Goal: Task Accomplishment & Management: Manage account settings

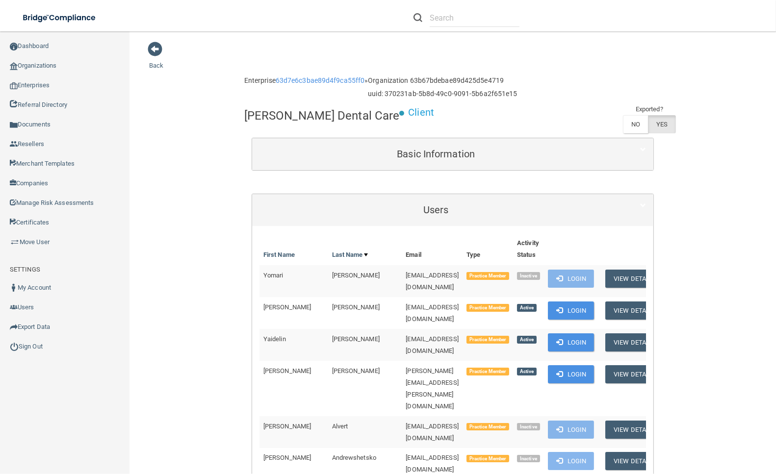
scroll to position [2125, 0]
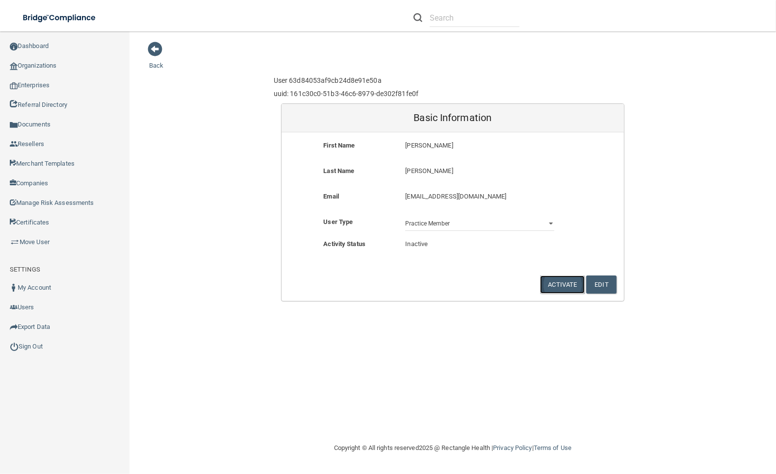
click at [570, 285] on button "Activate" at bounding box center [562, 285] width 45 height 18
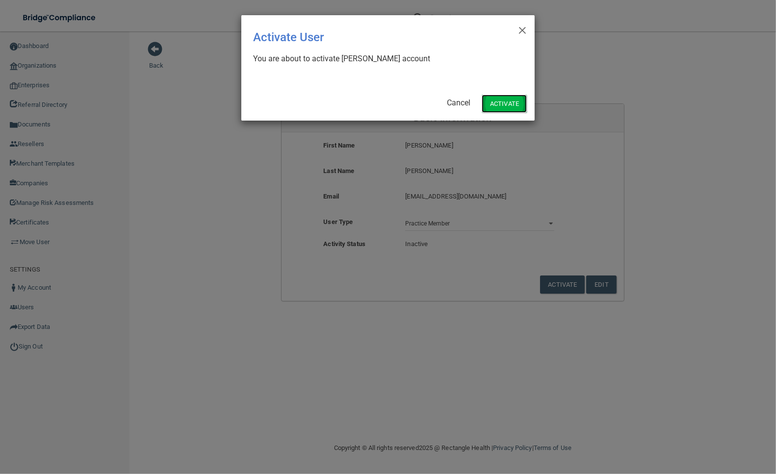
click at [504, 99] on button "Activate" at bounding box center [504, 104] width 45 height 18
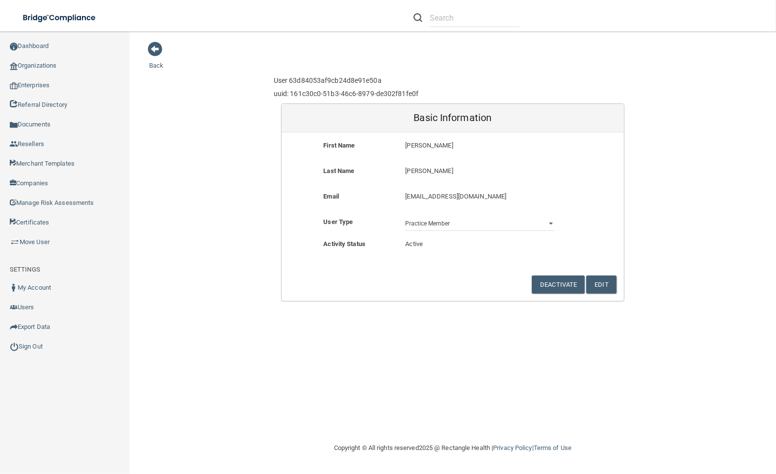
click at [234, 130] on div "Back User 63d84053af9cb24d8e91e50a uuid: 161c30c0-51b3-46c6-8979-de302f81fe0f B…" at bounding box center [452, 171] width 607 height 260
click at [159, 290] on div "Back User 63d84053af9cb24d8e91e50a uuid: 161c30c0-51b3-46c6-8979-de302f81fe0f B…" at bounding box center [452, 171] width 607 height 260
click at [154, 57] on div "Back User 63d84053af9cb24d8e91e50a uuid: 161c30c0-51b3-46c6-8979-de302f81fe0f B…" at bounding box center [452, 171] width 607 height 260
click at [154, 62] on link "Back" at bounding box center [156, 59] width 14 height 19
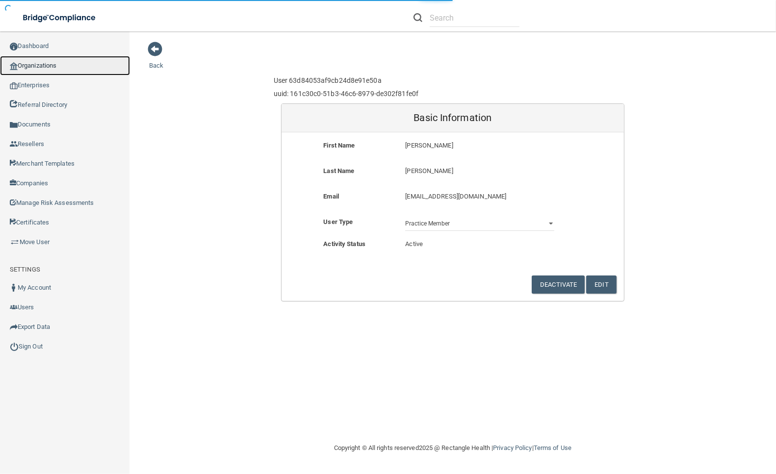
click at [77, 63] on link "Organizations" at bounding box center [65, 66] width 130 height 20
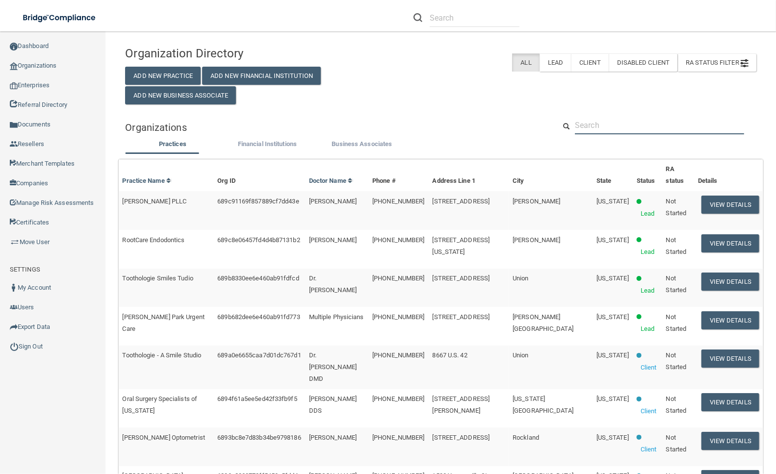
click at [658, 134] on input "text" at bounding box center [659, 125] width 169 height 18
paste input "[EMAIL_ADDRESS][DOMAIN_NAME]"
type input "[EMAIL_ADDRESS][DOMAIN_NAME]"
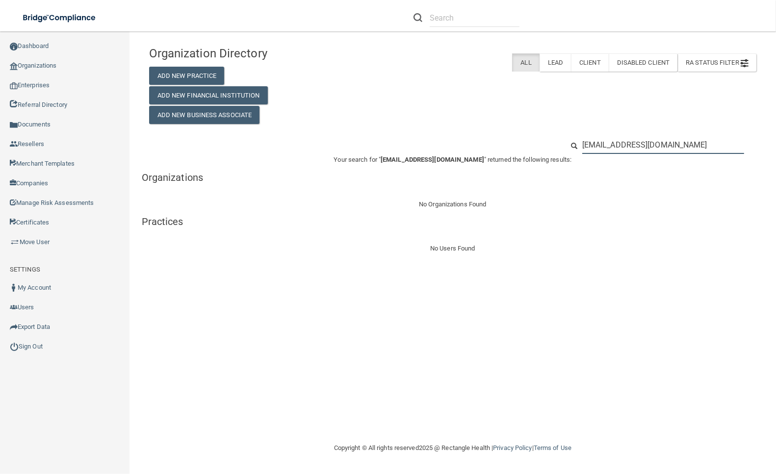
click at [651, 152] on input "[EMAIL_ADDRESS][DOMAIN_NAME]" at bounding box center [663, 145] width 162 height 18
paste input "Star Sleep & Wellness"
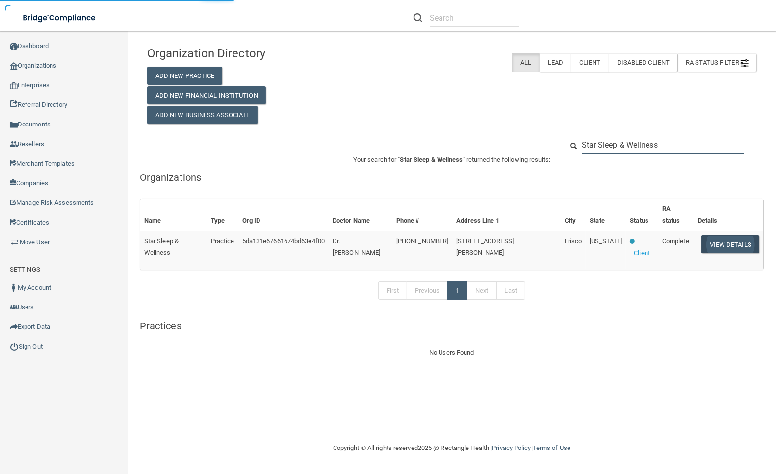
type input "Star Sleep & Wellness"
click at [724, 235] on button "View Details" at bounding box center [730, 244] width 58 height 18
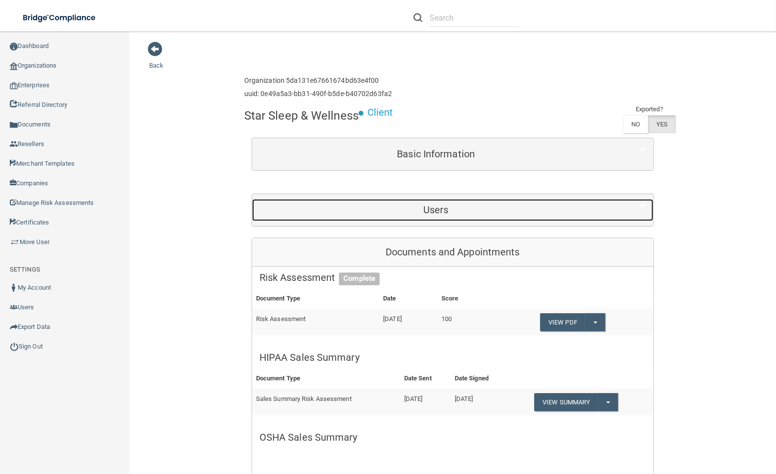
click at [463, 208] on h5 "Users" at bounding box center [435, 210] width 353 height 11
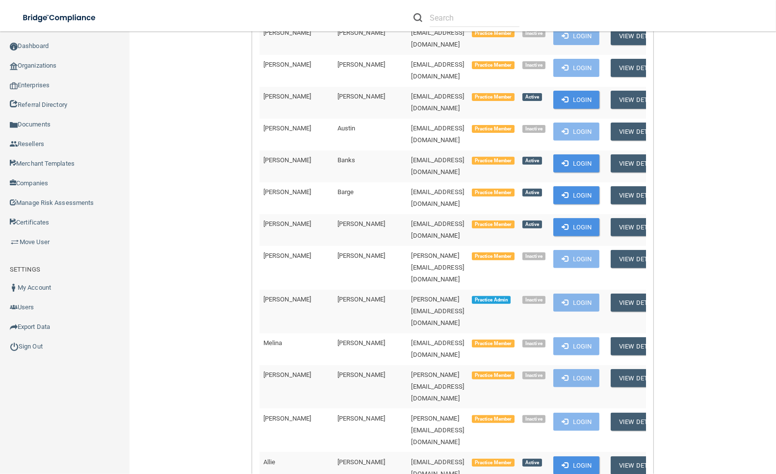
scroll to position [545, 0]
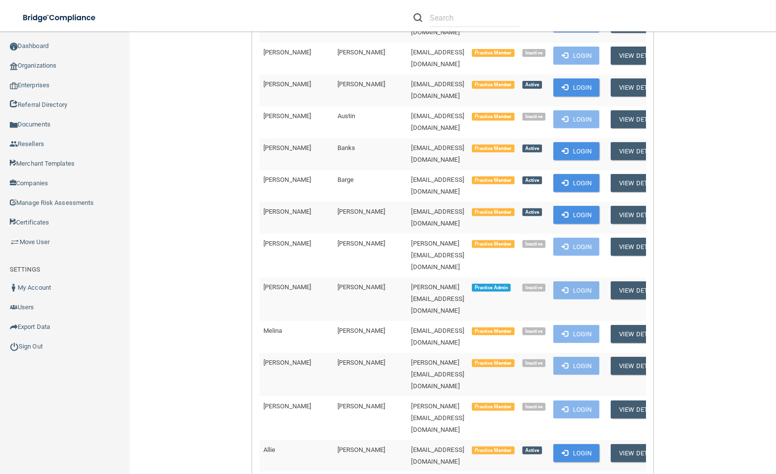
click at [334, 396] on td "[PERSON_NAME]" at bounding box center [371, 418] width 74 height 44
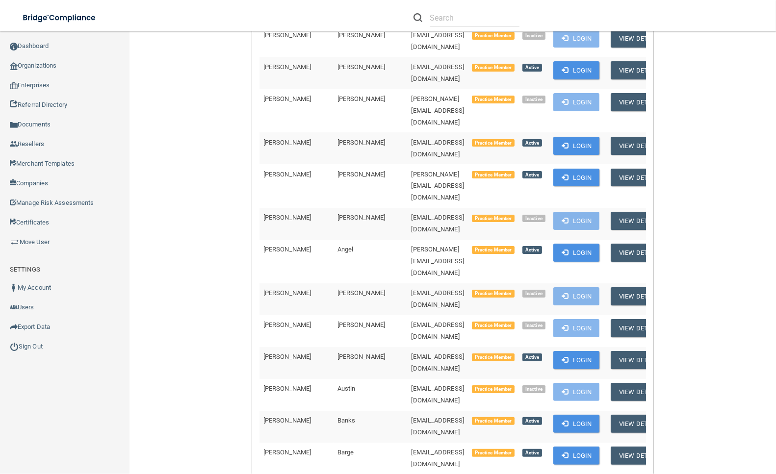
scroll to position [4766, 0]
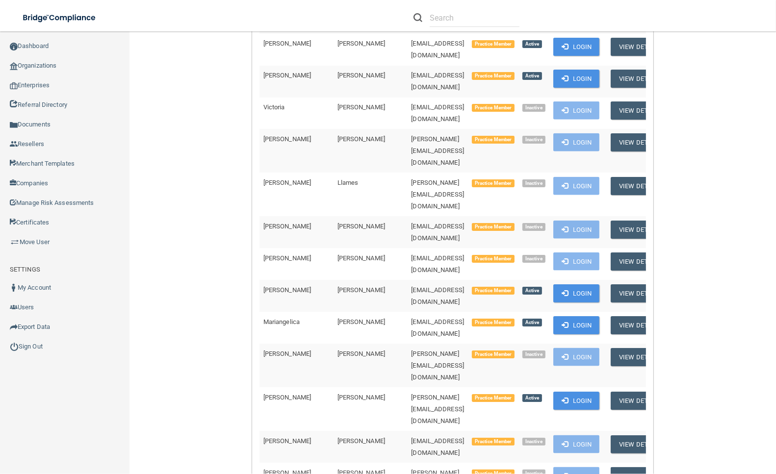
drag, startPoint x: 415, startPoint y: 252, endPoint x: 337, endPoint y: 252, distance: 78.0
copy tr "[PERSON_NAME][EMAIL_ADDRESS][DOMAIN_NAME]"
drag, startPoint x: 337, startPoint y: 252, endPoint x: 400, endPoint y: 284, distance: 70.9
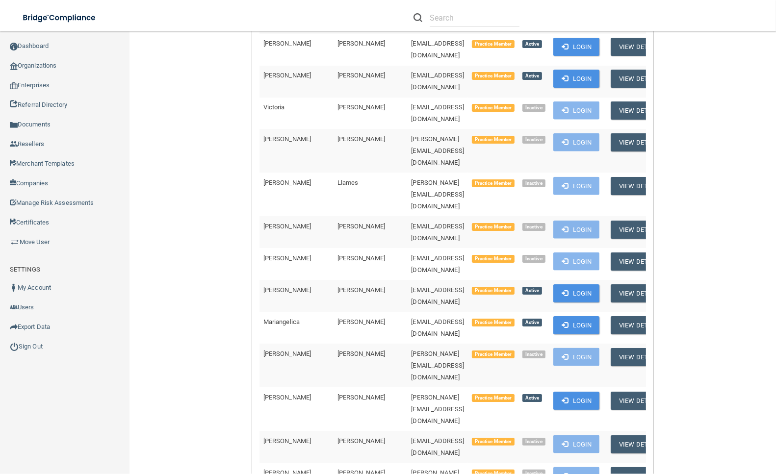
drag, startPoint x: 438, startPoint y: 258, endPoint x: 350, endPoint y: 258, distance: 87.8
copy span "[PERSON_NAME][EMAIL_ADDRESS][DOMAIN_NAME]"
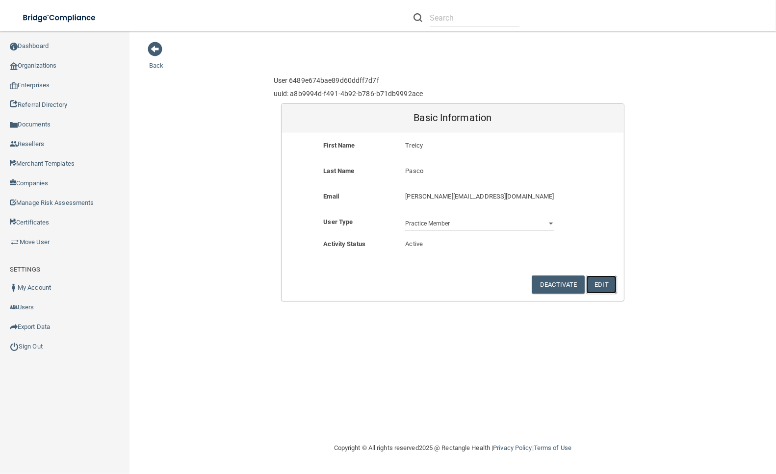
click at [604, 285] on button "Edit" at bounding box center [601, 285] width 30 height 18
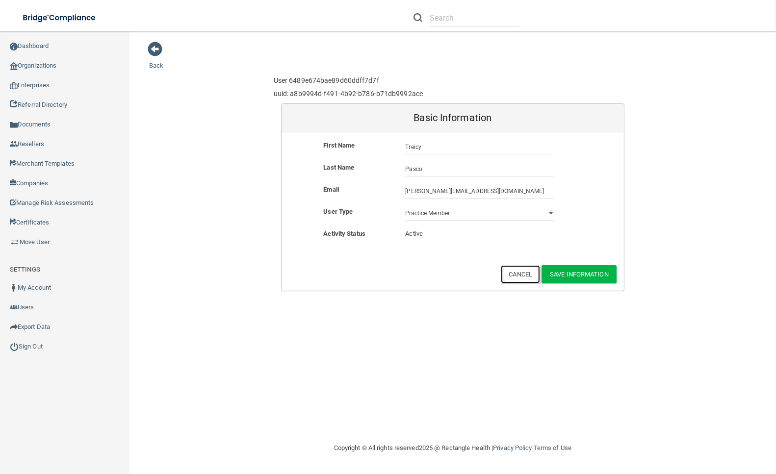
click at [511, 271] on button "Cancel" at bounding box center [521, 274] width 40 height 18
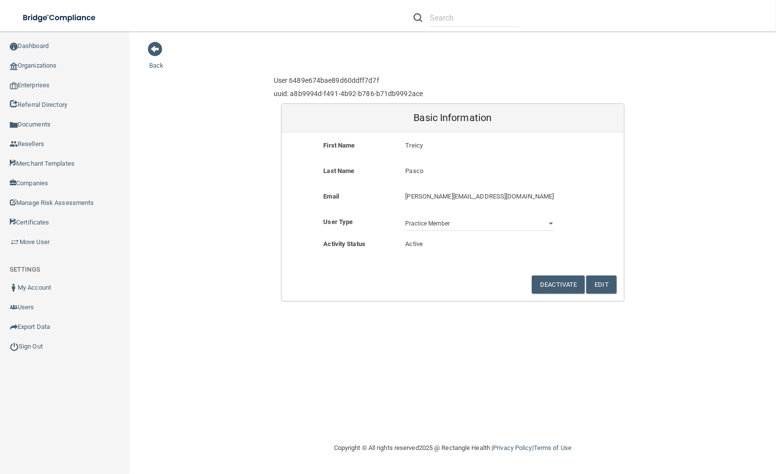
click at [229, 274] on div "Back User 6489e674bae89d60ddff7d7f uuid: a8b9994d-f491-4b92-b786-b71db9992ace B…" at bounding box center [452, 171] width 607 height 260
click at [60, 240] on link "Move User" at bounding box center [65, 243] width 130 height 20
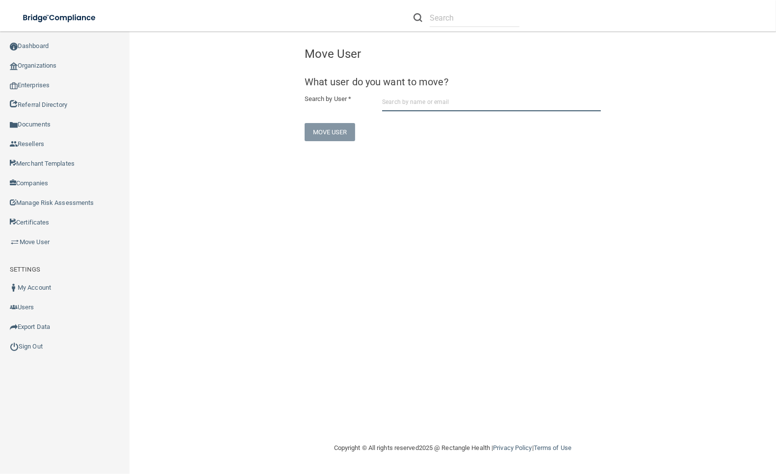
click at [413, 97] on input "text" at bounding box center [491, 102] width 219 height 18
paste input "[EMAIL_ADDRESS][DOMAIN_NAME]"
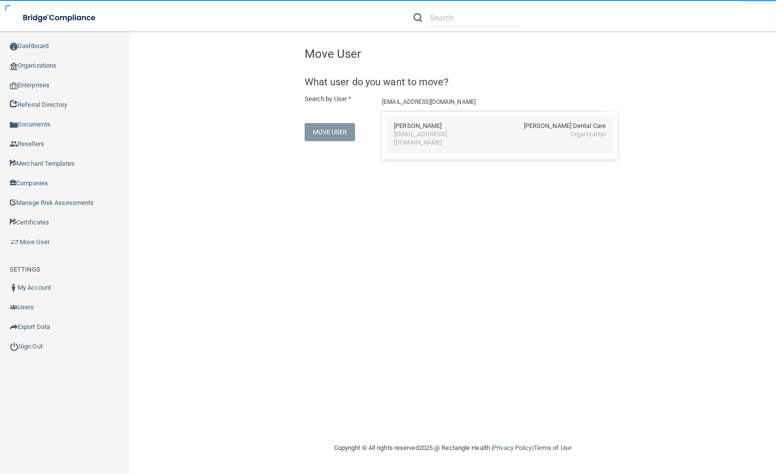
click at [428, 125] on div "[PERSON_NAME] Dental Care" at bounding box center [500, 126] width 212 height 8
type input "[PERSON_NAME]"
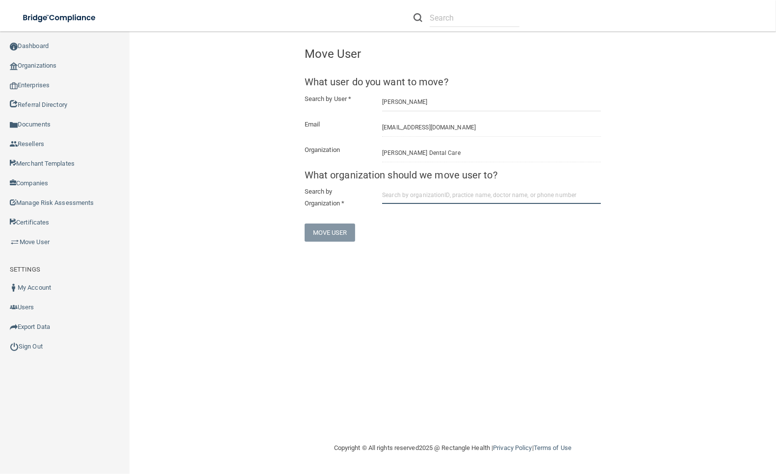
click at [438, 196] on input "text" at bounding box center [491, 195] width 219 height 18
paste input "Community Dental Care"
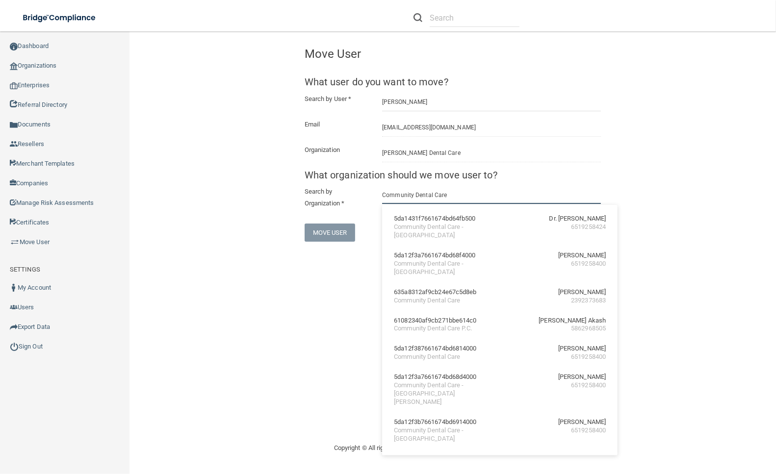
type input "Community Dental Care"
click at [506, 293] on div "635a8312af9cb24e67c5d8eb [PERSON_NAME]" at bounding box center [500, 292] width 212 height 8
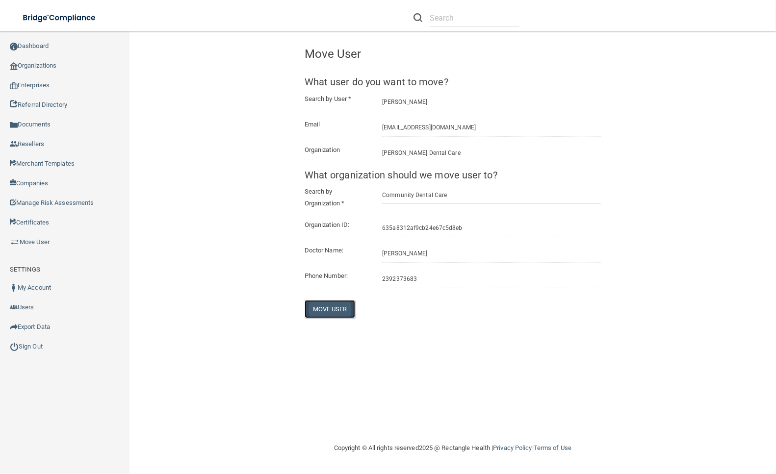
click at [337, 307] on button "Move User" at bounding box center [330, 309] width 51 height 18
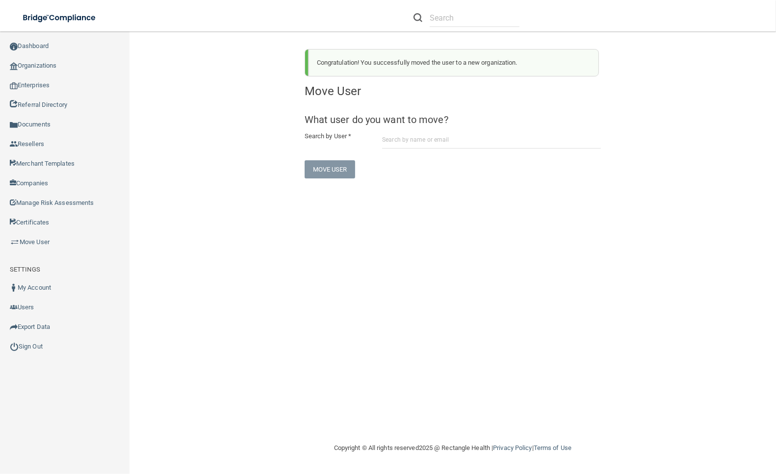
drag, startPoint x: 538, startPoint y: 62, endPoint x: 329, endPoint y: 62, distance: 209.0
click at [329, 62] on div "Congratulation! You successfully moved the user to a new organization." at bounding box center [454, 62] width 290 height 27
click at [56, 62] on link "Organizations" at bounding box center [65, 66] width 130 height 20
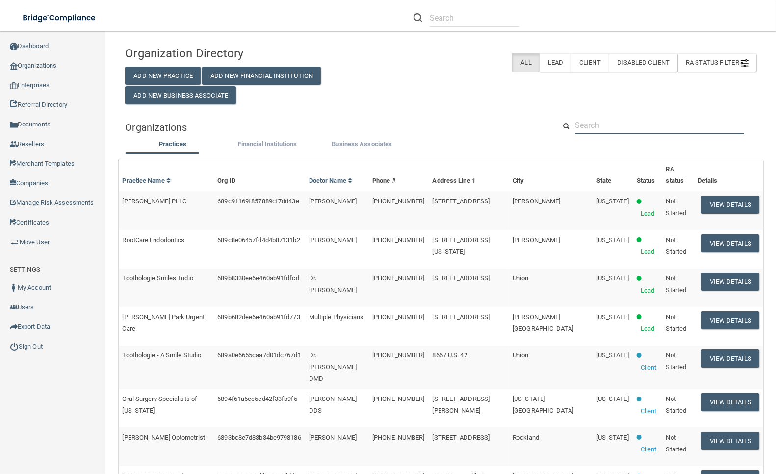
click at [653, 134] on input "text" at bounding box center [659, 125] width 169 height 18
paste input "[PERSON_NAME][EMAIL_ADDRESS][DOMAIN_NAME]"
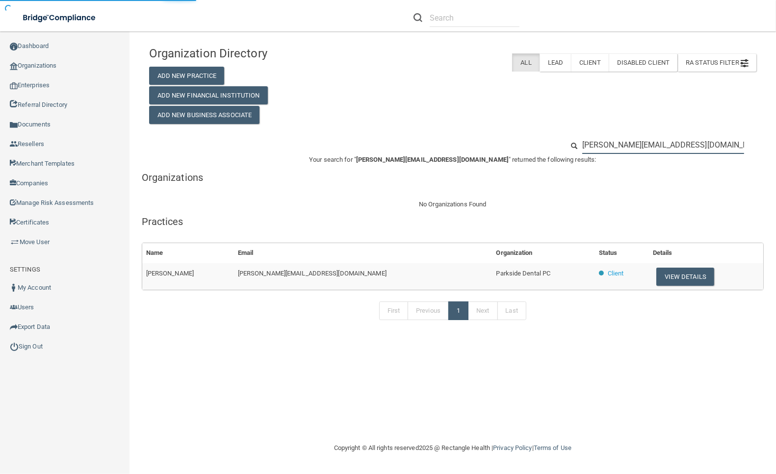
type input "[PERSON_NAME][EMAIL_ADDRESS][DOMAIN_NAME]"
drag, startPoint x: 517, startPoint y: 278, endPoint x: 442, endPoint y: 278, distance: 74.1
click at [442, 278] on tr "[PERSON_NAME] [PERSON_NAME][EMAIL_ADDRESS][DOMAIN_NAME] Parkside Dental PC Clie…" at bounding box center [452, 276] width 621 height 26
copy tr "Parkside Dental PC"
click at [666, 276] on button "View Details" at bounding box center [685, 277] width 58 height 18
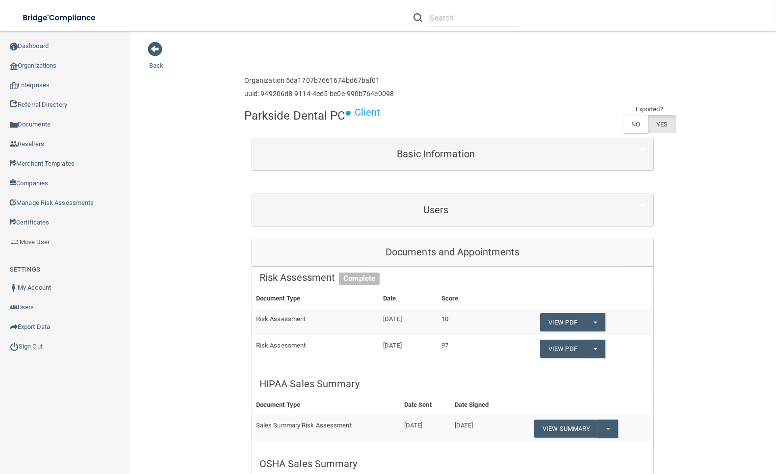
click at [437, 166] on div "Basic Information" at bounding box center [452, 154] width 401 height 32
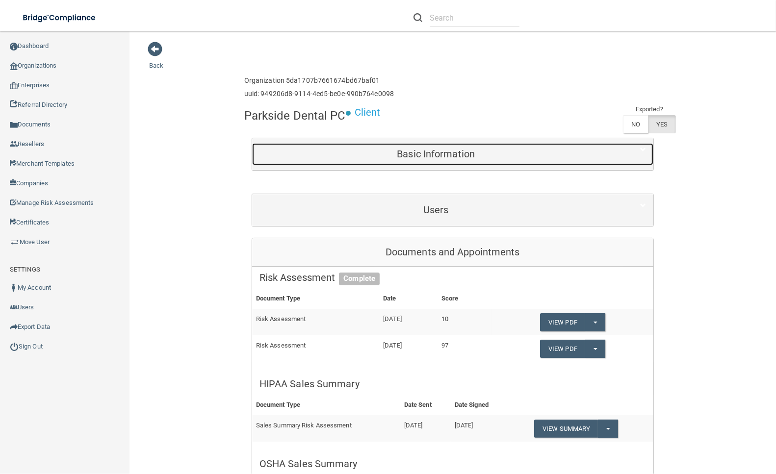
click at [437, 155] on h5 "Basic Information" at bounding box center [435, 154] width 353 height 11
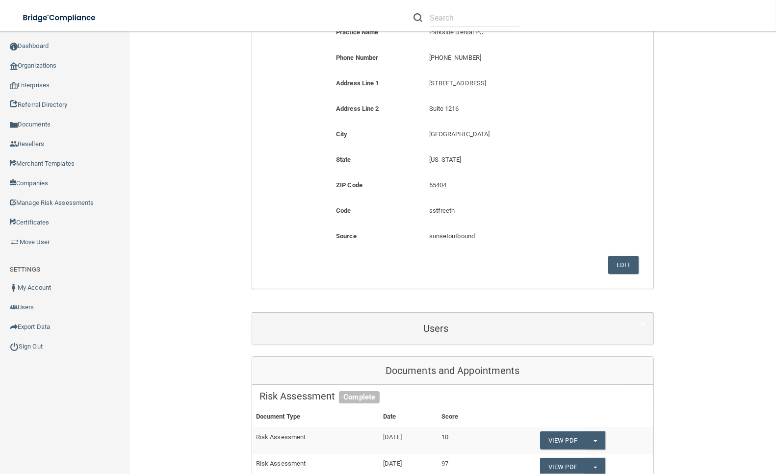
scroll to position [327, 0]
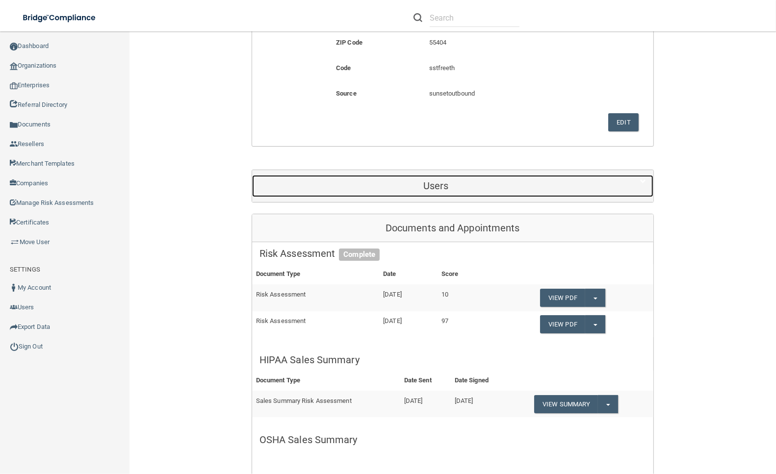
drag, startPoint x: 352, startPoint y: 179, endPoint x: 355, endPoint y: 166, distance: 13.1
click at [352, 179] on div "Users" at bounding box center [436, 186] width 368 height 22
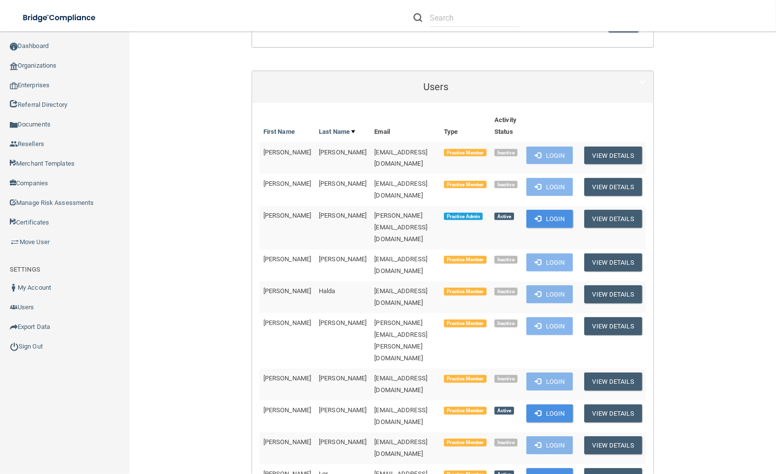
scroll to position [491, 0]
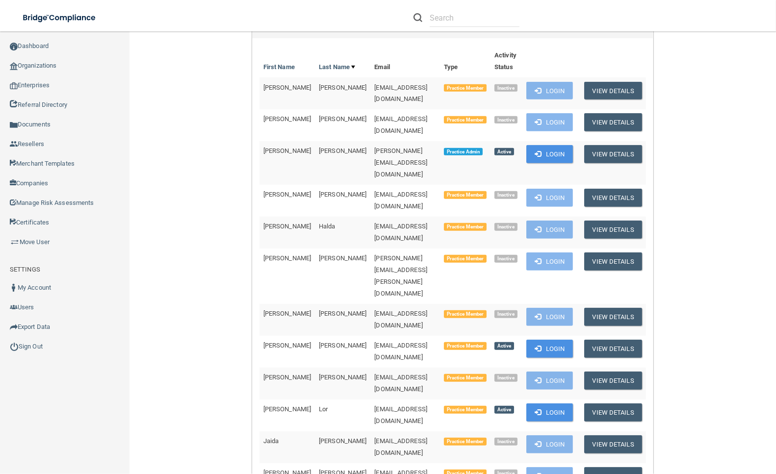
click at [263, 191] on span "[PERSON_NAME]" at bounding box center [287, 194] width 48 height 7
drag, startPoint x: 320, startPoint y: 139, endPoint x: 258, endPoint y: 143, distance: 62.9
click at [259, 143] on tr "[PERSON_NAME] [PERSON_NAME][EMAIL_ADDRESS][DOMAIN_NAME] Practice Admin Active L…" at bounding box center [452, 163] width 387 height 44
copy tr "[PERSON_NAME]"
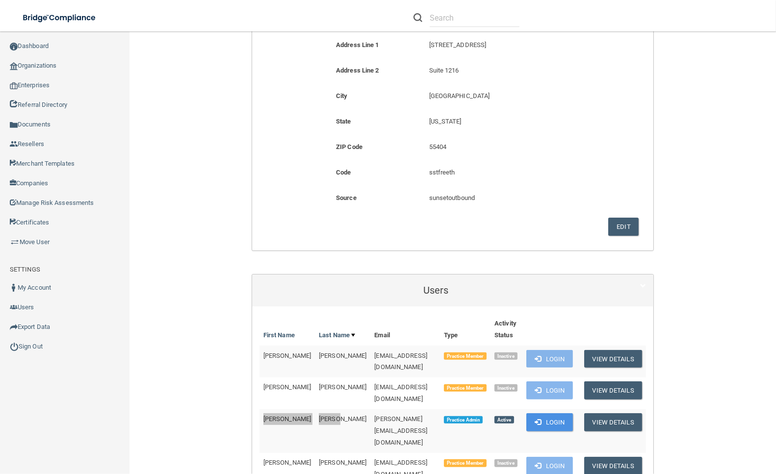
scroll to position [0, 0]
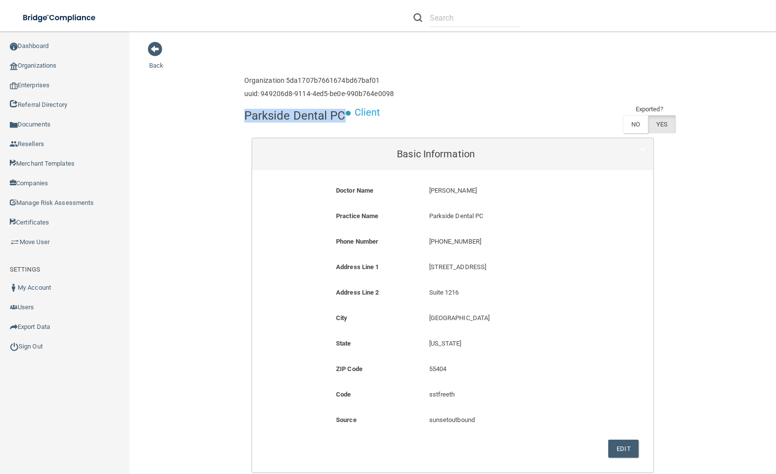
drag, startPoint x: 341, startPoint y: 118, endPoint x: 241, endPoint y: 117, distance: 100.1
click at [244, 117] on h4 "Parkside Dental PC" at bounding box center [295, 115] width 102 height 13
copy h4 "Parkside Dental PC"
drag, startPoint x: 488, startPoint y: 238, endPoint x: 419, endPoint y: 239, distance: 68.7
click at [422, 239] on div "[PHONE_NUMBER] [PHONE_NUMBER]" at bounding box center [515, 245] width 186 height 18
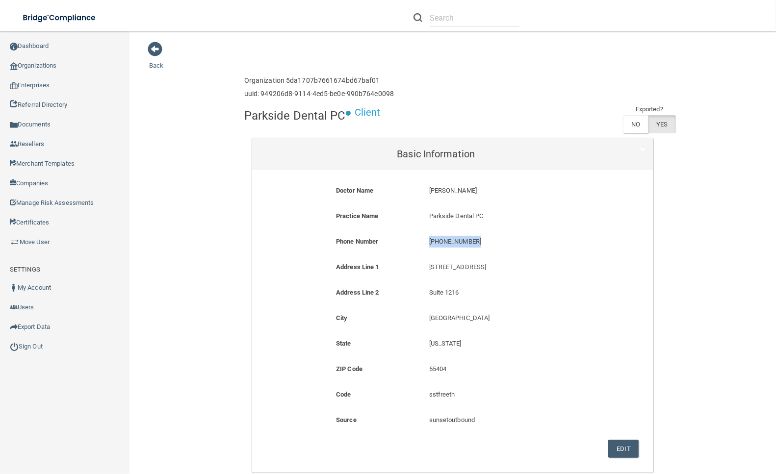
copy p "[PHONE_NUMBER]"
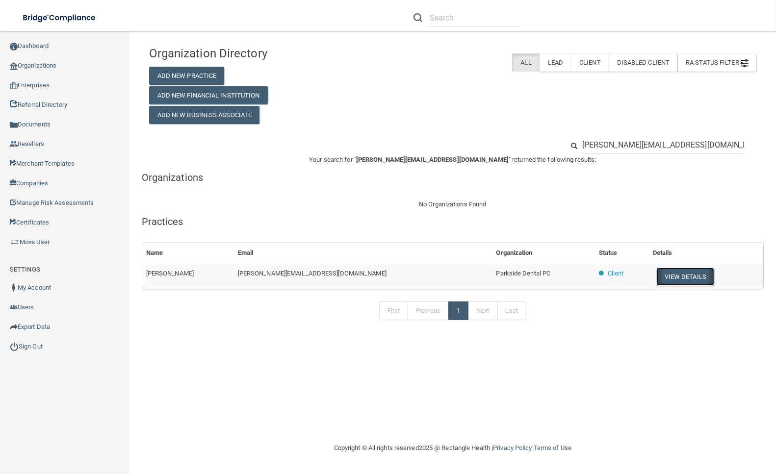
click at [659, 276] on button "View Details" at bounding box center [685, 277] width 58 height 18
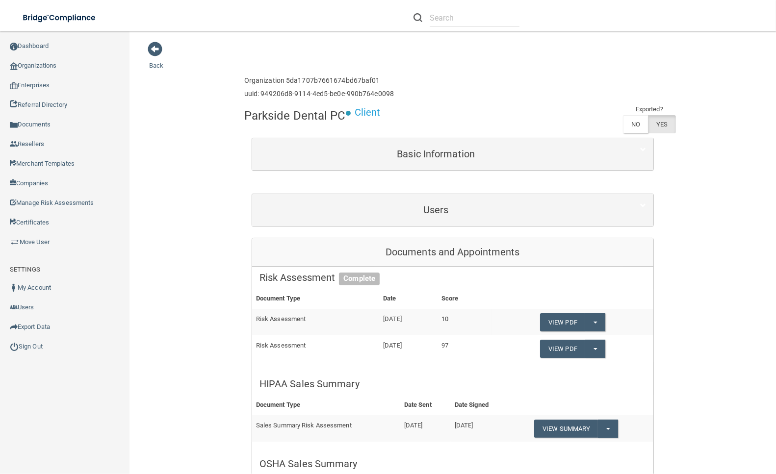
click at [379, 195] on div "Users" at bounding box center [452, 210] width 401 height 32
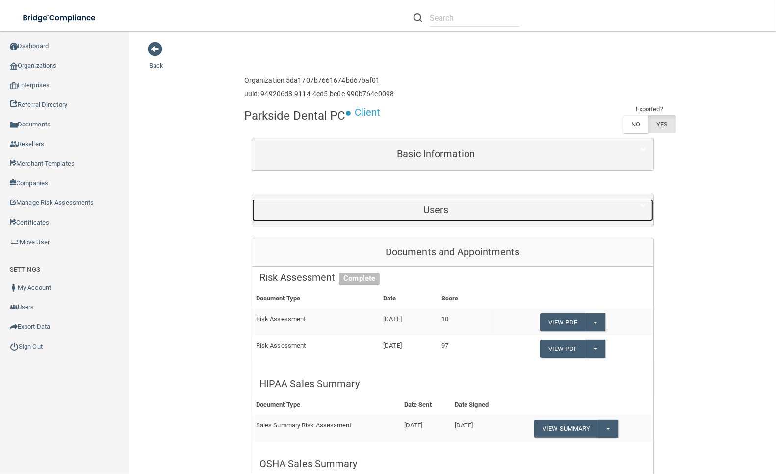
click at [364, 205] on h5 "Users" at bounding box center [435, 210] width 353 height 11
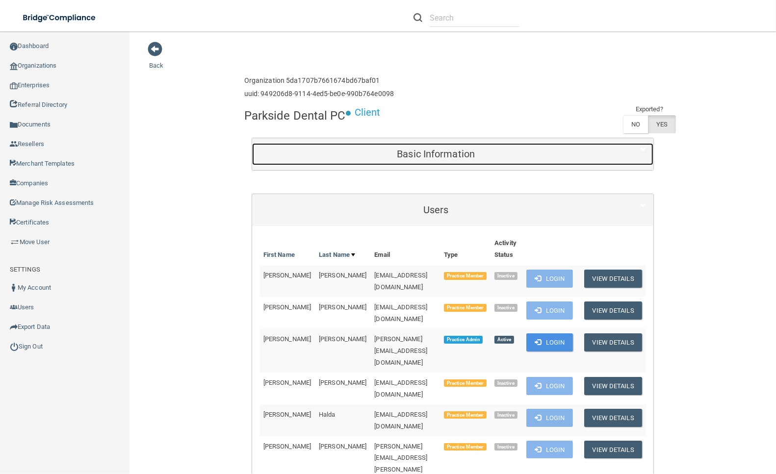
click at [314, 160] on div "Basic Information" at bounding box center [436, 154] width 368 height 22
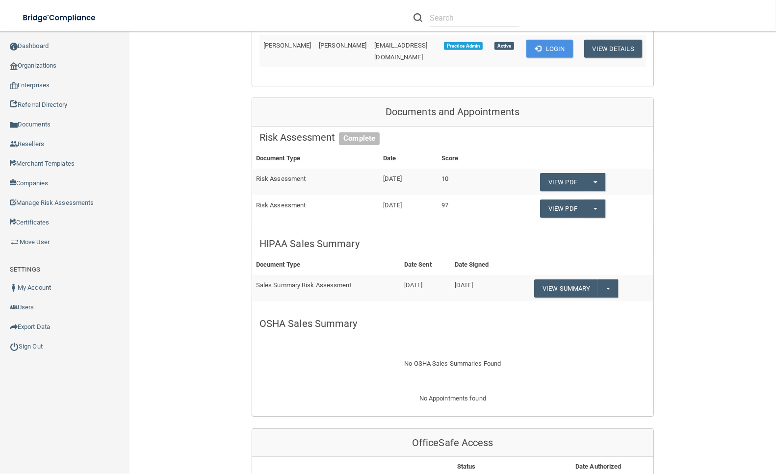
scroll to position [1134, 0]
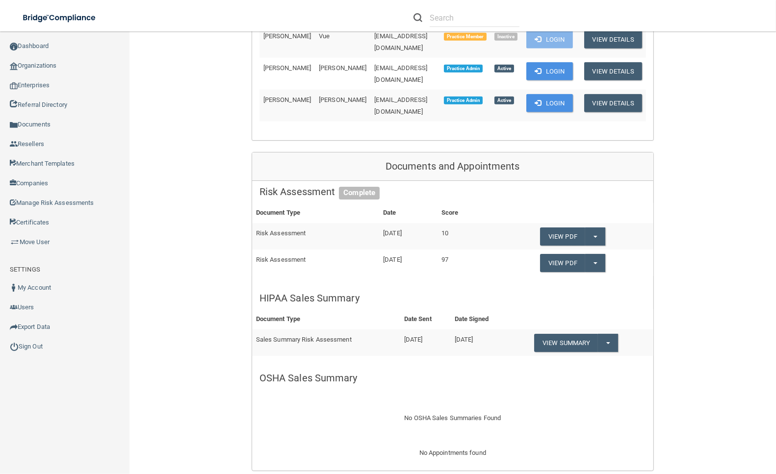
drag, startPoint x: 178, startPoint y: 104, endPoint x: 278, endPoint y: 36, distance: 121.0
drag, startPoint x: 236, startPoint y: 126, endPoint x: 226, endPoint y: 101, distance: 27.1
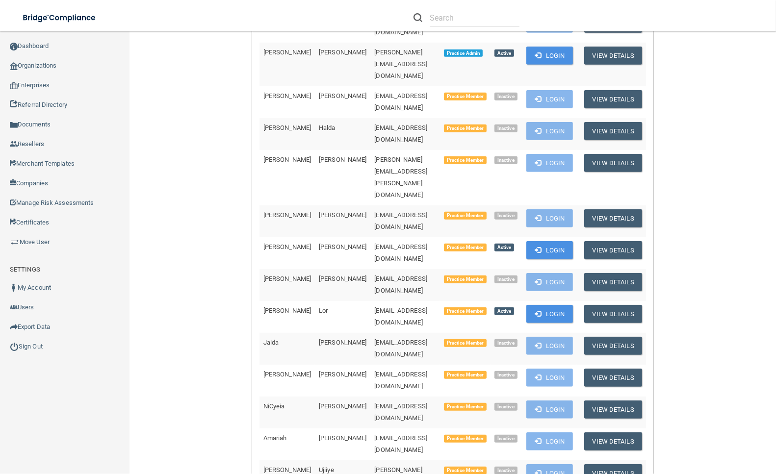
scroll to position [535, 0]
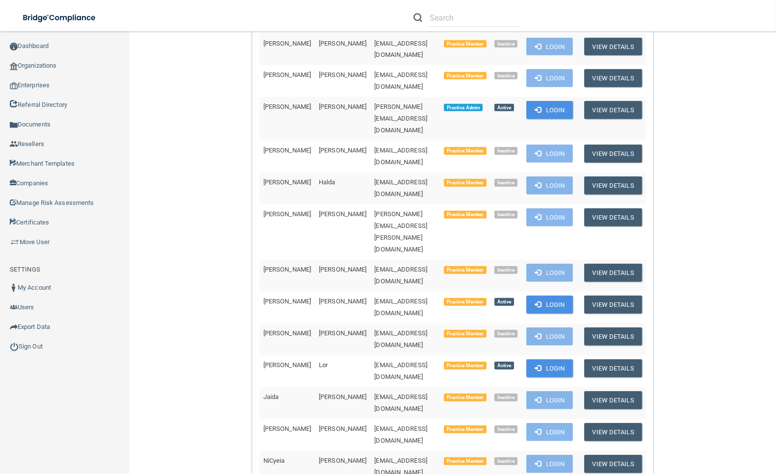
click at [385, 266] on span "[EMAIL_ADDRESS][DOMAIN_NAME]" at bounding box center [400, 275] width 53 height 19
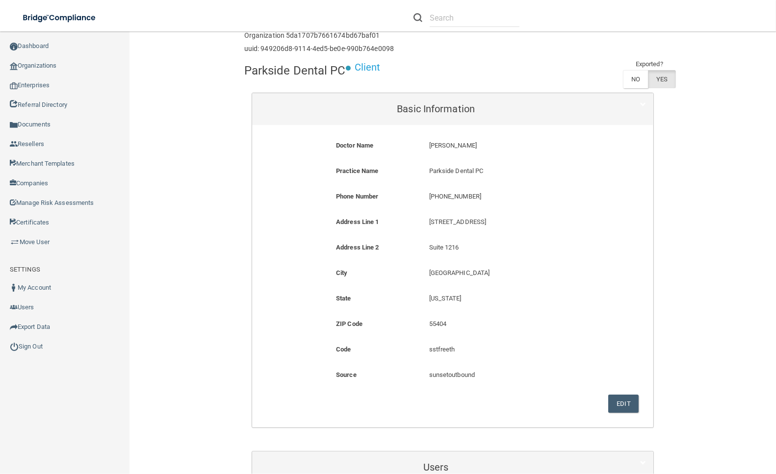
scroll to position [0, 0]
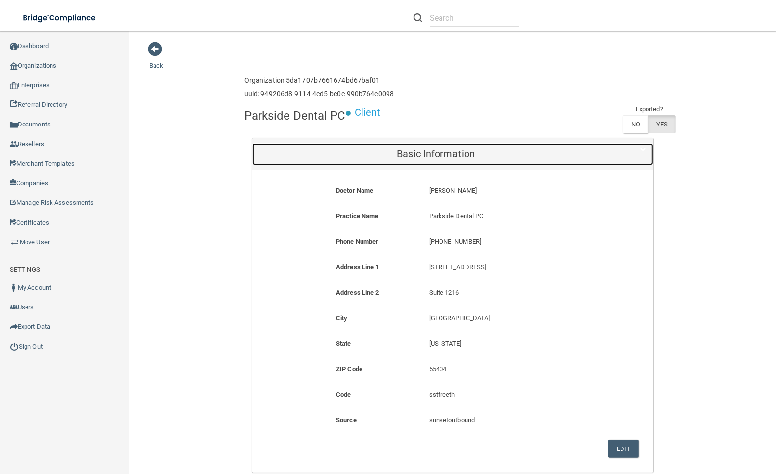
click at [389, 158] on h5 "Basic Information" at bounding box center [435, 154] width 353 height 11
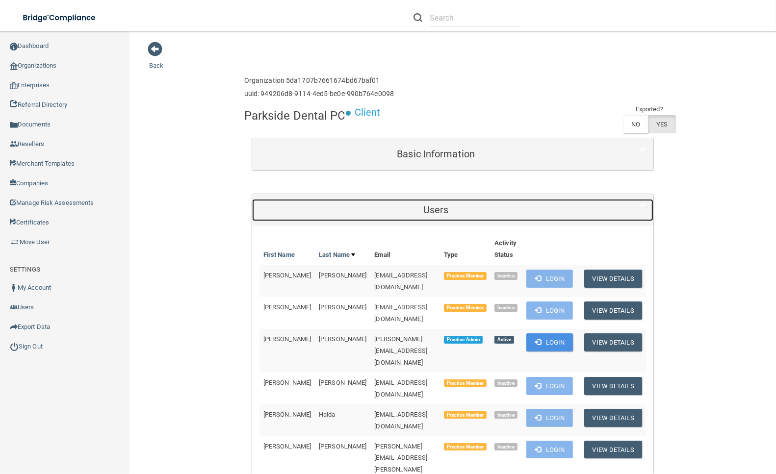
click at [381, 208] on h5 "Users" at bounding box center [435, 210] width 353 height 11
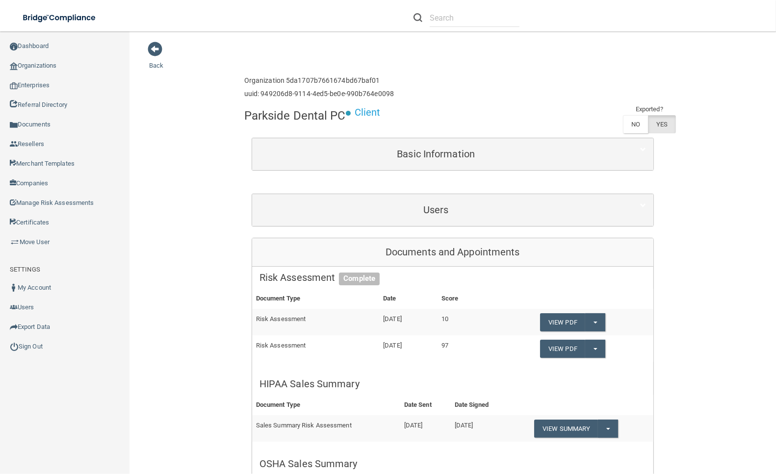
drag, startPoint x: 194, startPoint y: 118, endPoint x: 359, endPoint y: 8, distance: 197.7
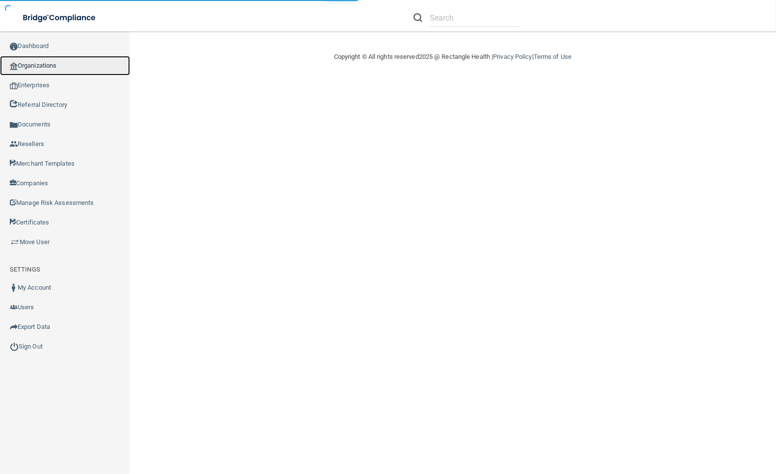
click at [92, 61] on link "Organizations" at bounding box center [65, 66] width 130 height 20
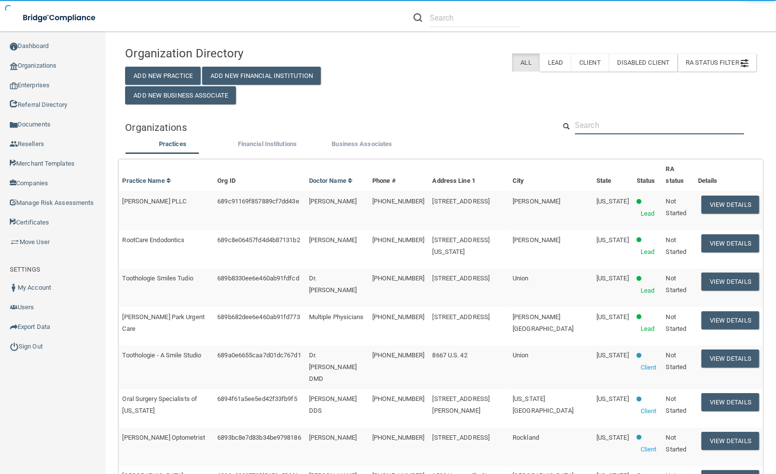
click at [592, 134] on input "text" at bounding box center [659, 125] width 169 height 18
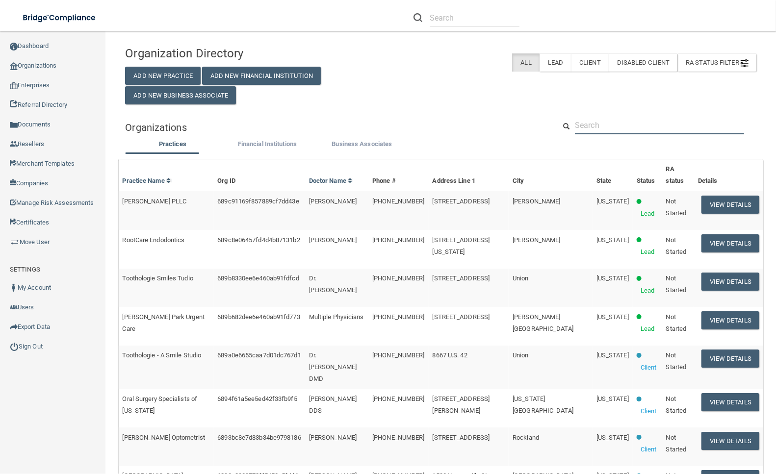
paste input "Community Dental Care"
type input "Community Dental Care"
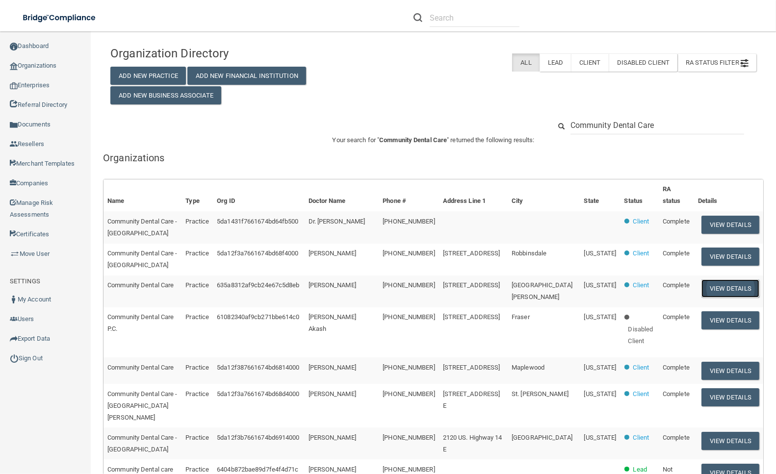
click at [722, 293] on button "View Details" at bounding box center [730, 289] width 58 height 18
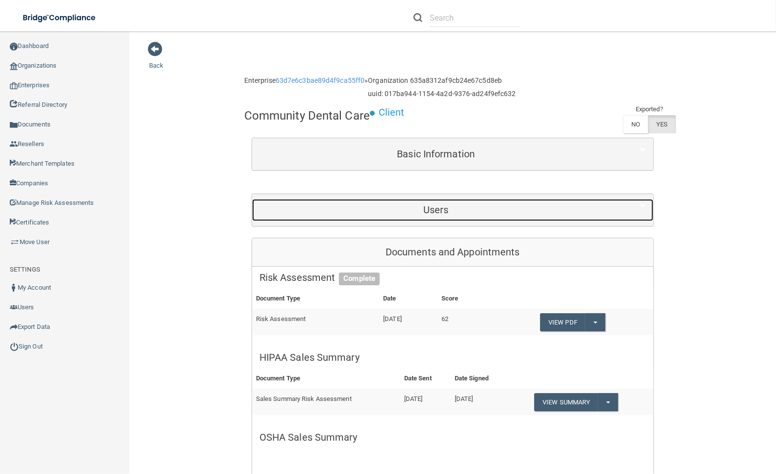
click at [413, 214] on h5 "Users" at bounding box center [435, 210] width 353 height 11
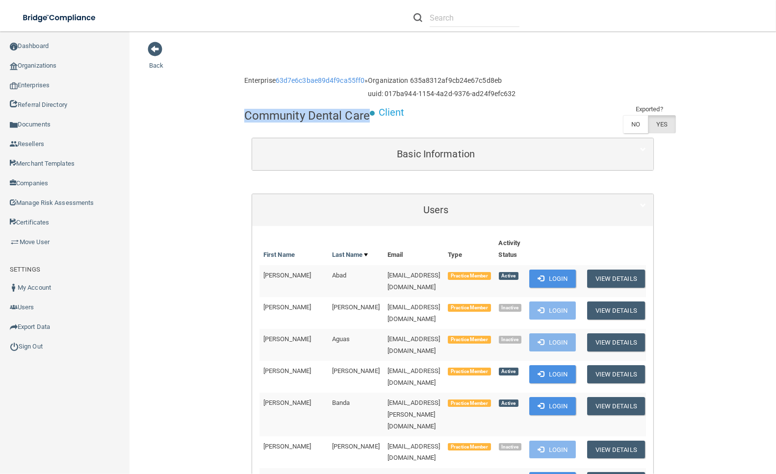
drag, startPoint x: 364, startPoint y: 117, endPoint x: 232, endPoint y: 119, distance: 132.5
copy h4 "Community Dental Care"
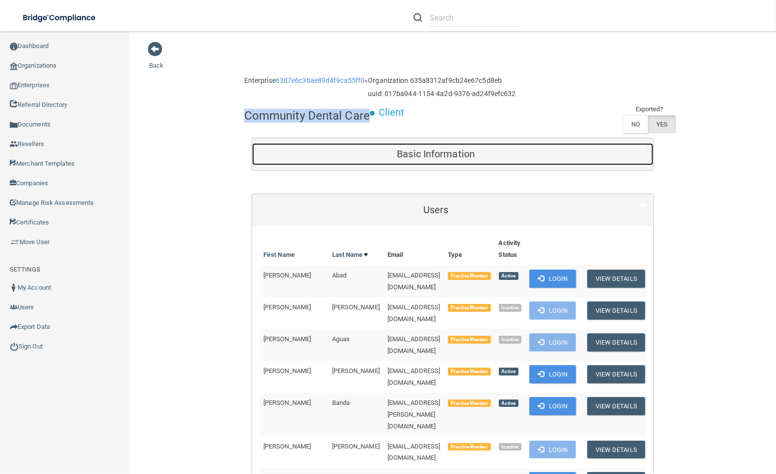
click at [340, 162] on div "Basic Information" at bounding box center [436, 154] width 368 height 22
